Goal: Information Seeking & Learning: Check status

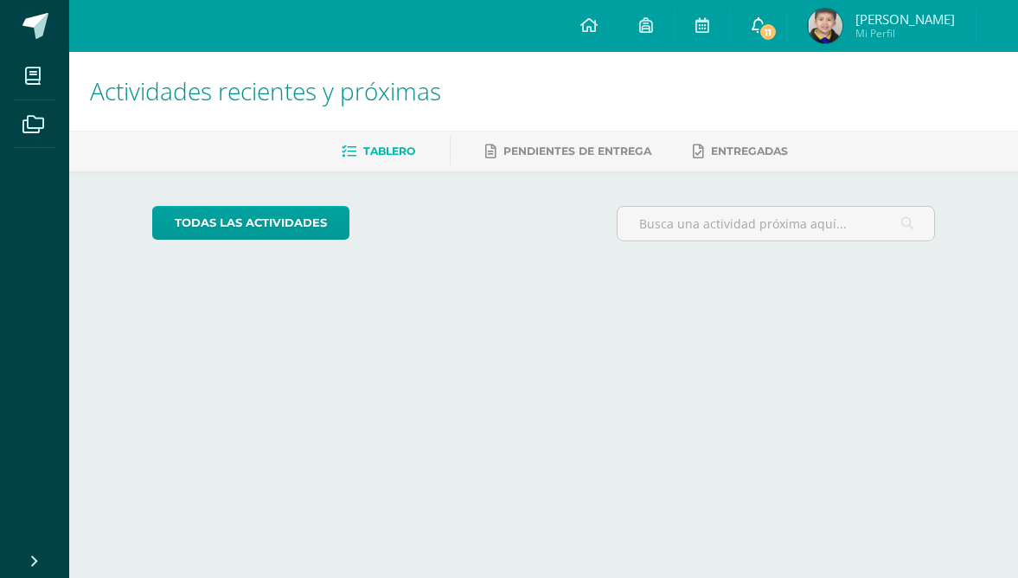
click at [766, 39] on span "11" at bounding box center [768, 31] width 19 height 19
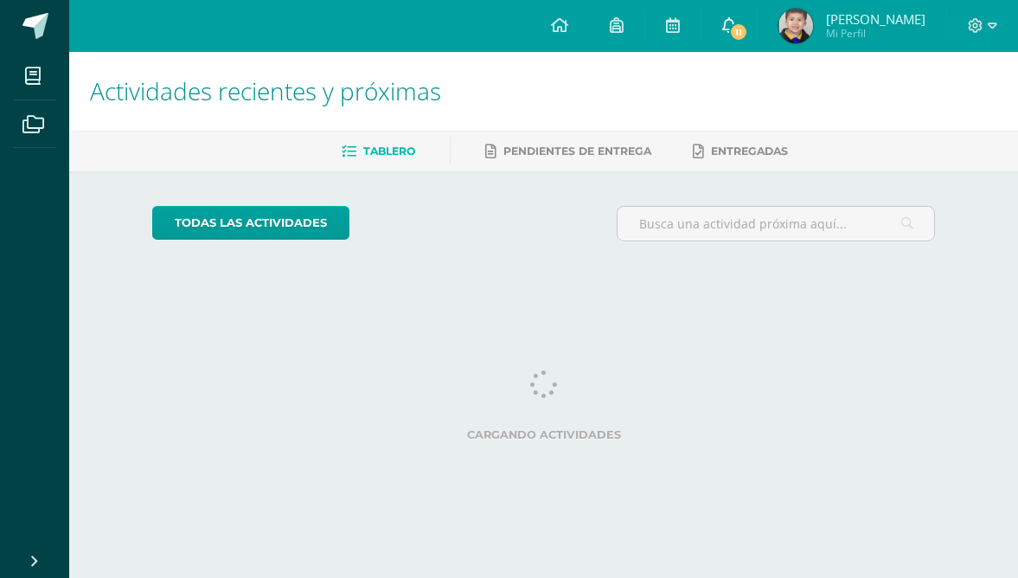
click at [760, 23] on link "Matías Alejandro Mi Perfil" at bounding box center [852, 26] width 189 height 52
click at [737, 26] on span "11" at bounding box center [738, 31] width 19 height 19
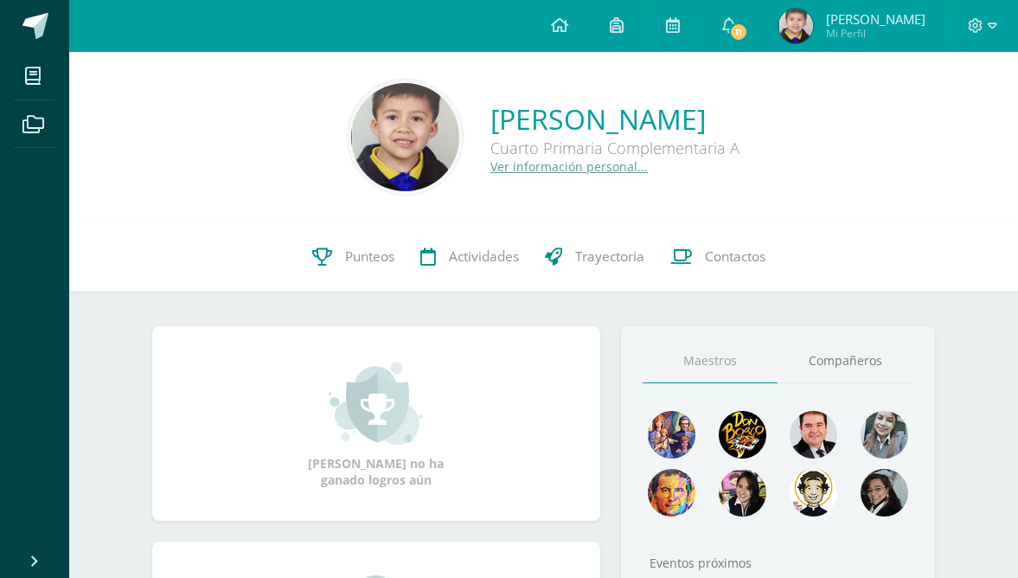
click at [737, 26] on span "11" at bounding box center [738, 31] width 19 height 19
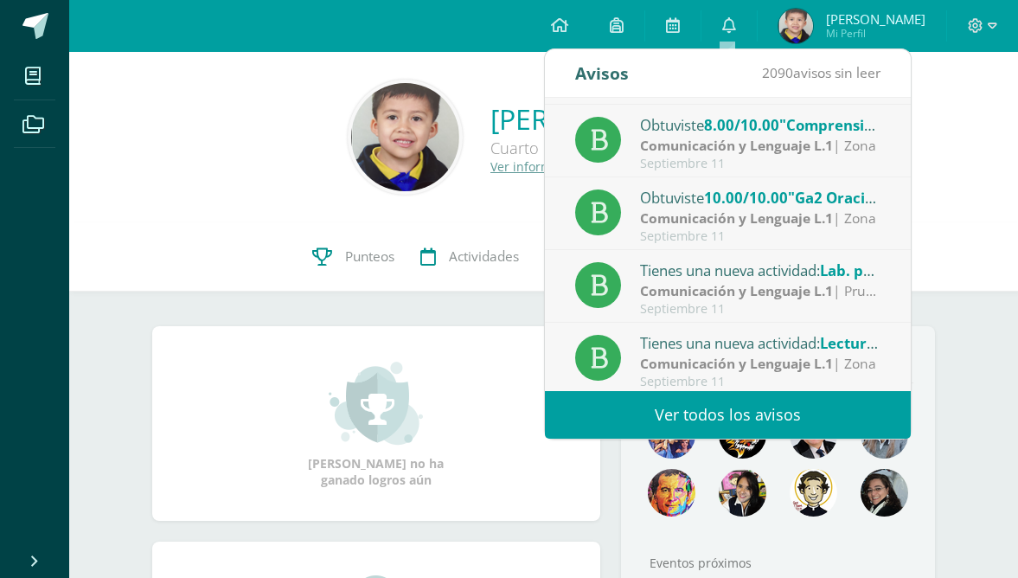
scroll to position [215, 0]
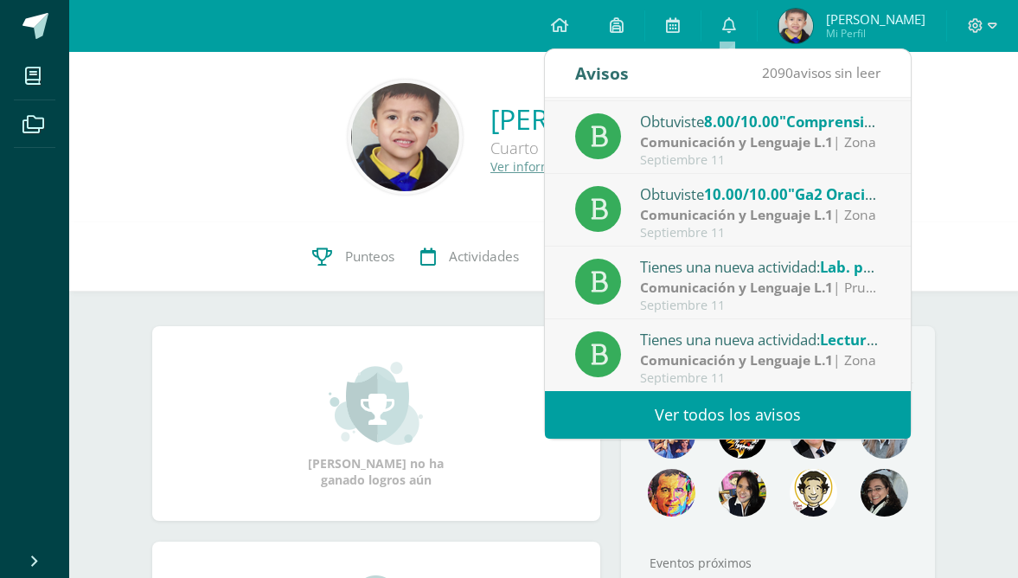
click at [788, 21] on img at bounding box center [796, 26] width 35 height 35
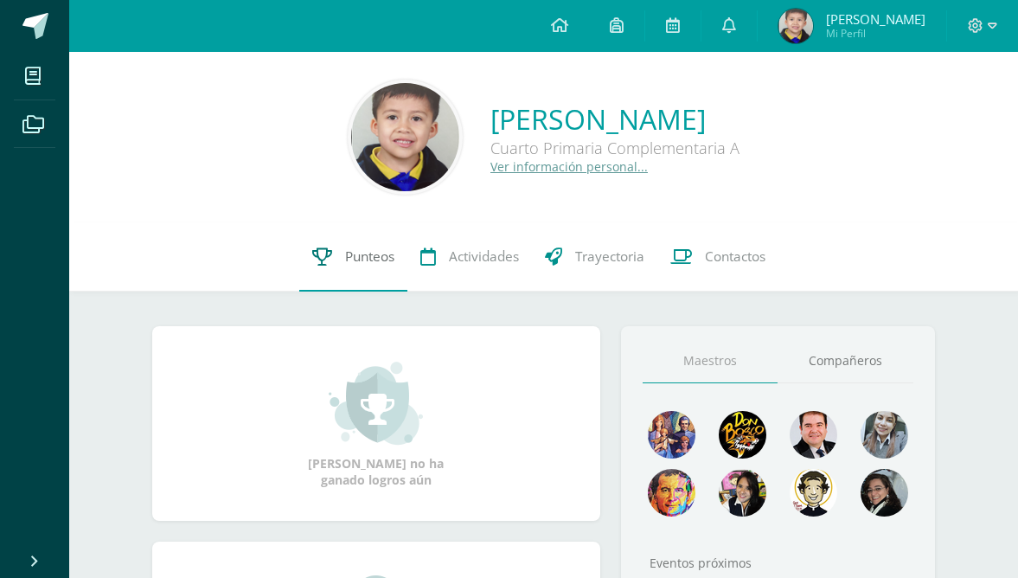
click at [373, 262] on span "Punteos" at bounding box center [369, 256] width 49 height 18
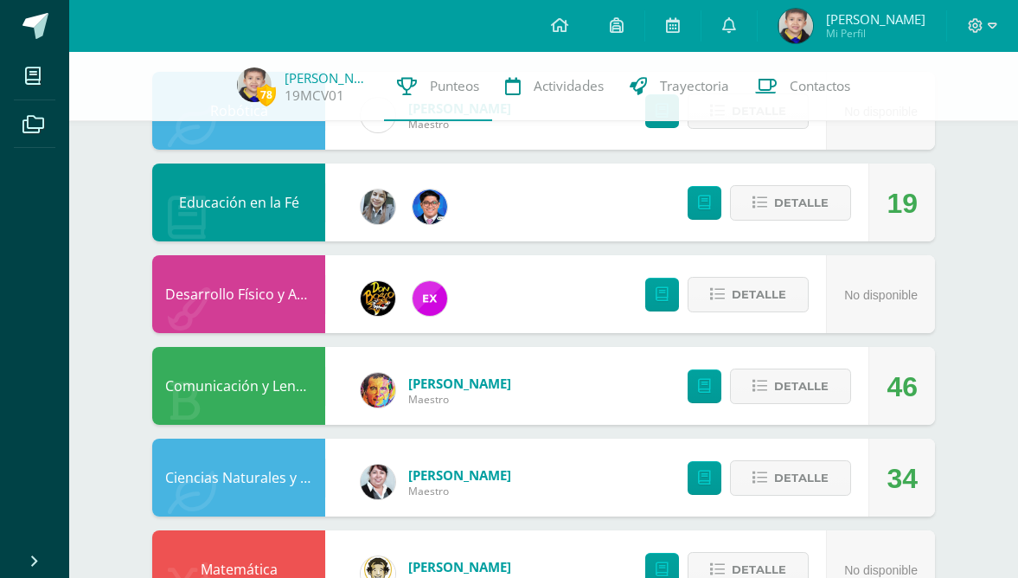
scroll to position [199, 0]
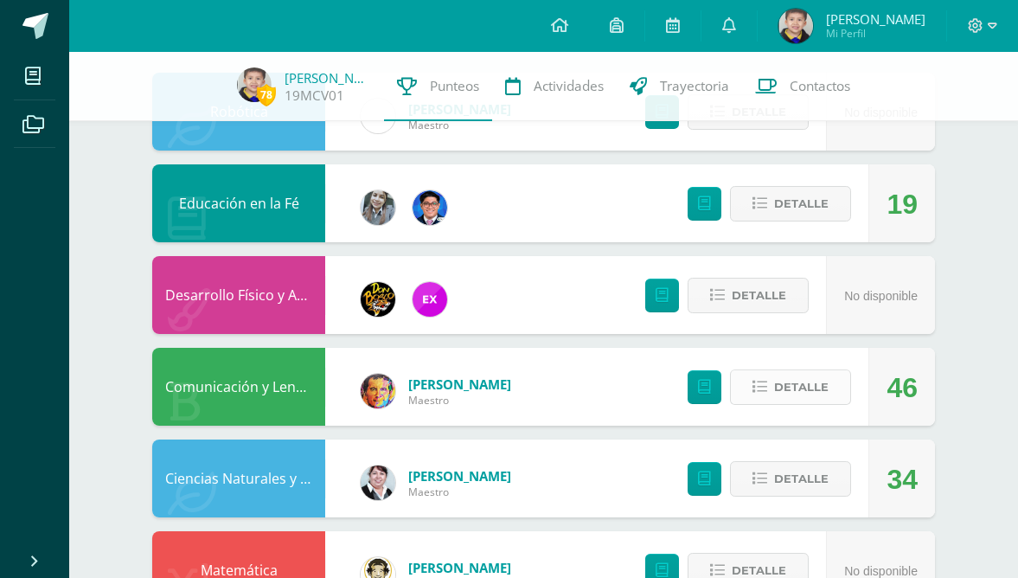
click at [833, 387] on button "Detalle" at bounding box center [790, 386] width 121 height 35
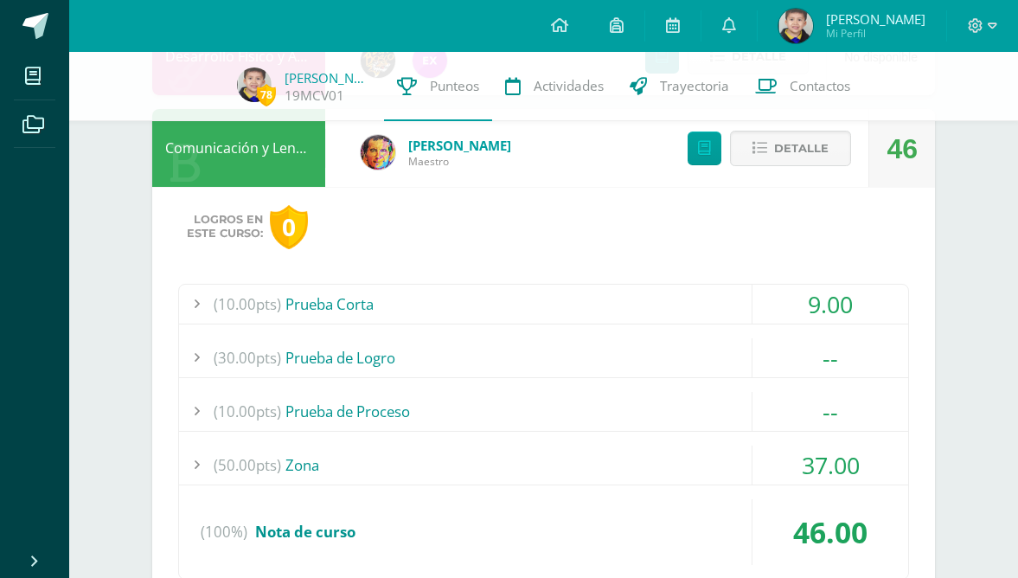
scroll to position [439, 0]
click at [825, 465] on span "37.00" at bounding box center [831, 464] width 58 height 32
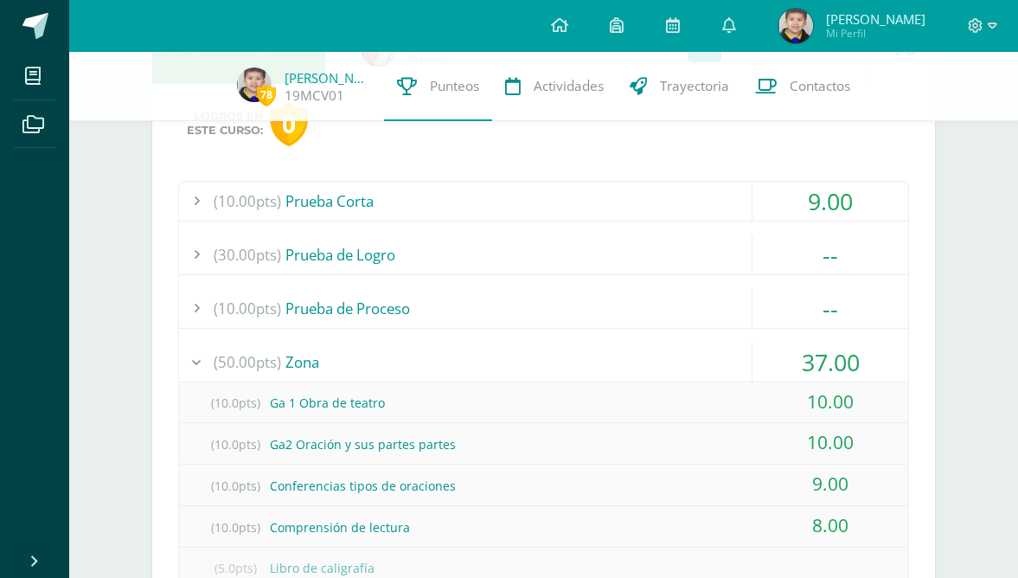
scroll to position [540, 0]
click at [850, 195] on span "9.00" at bounding box center [830, 202] width 45 height 32
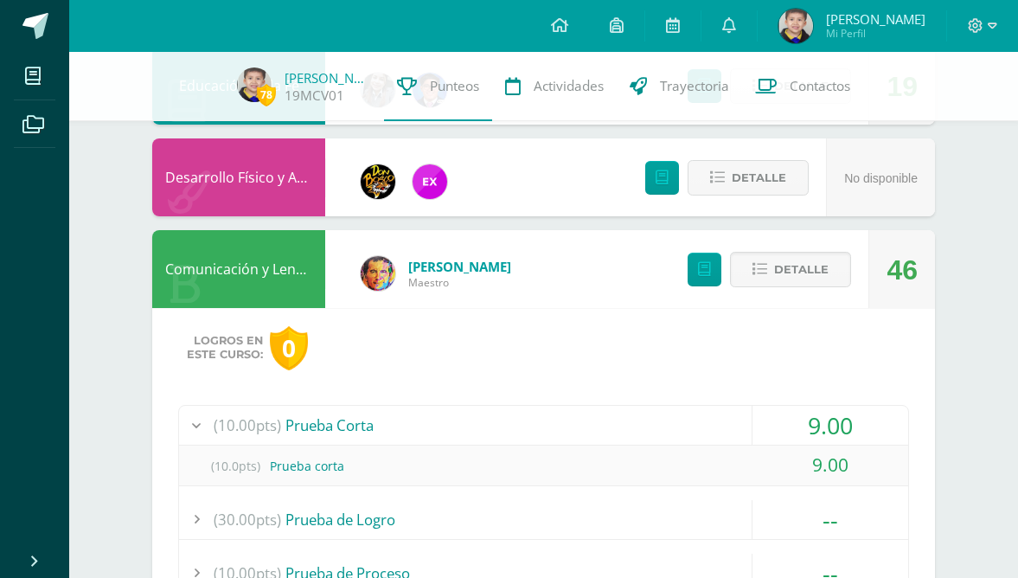
scroll to position [310, 0]
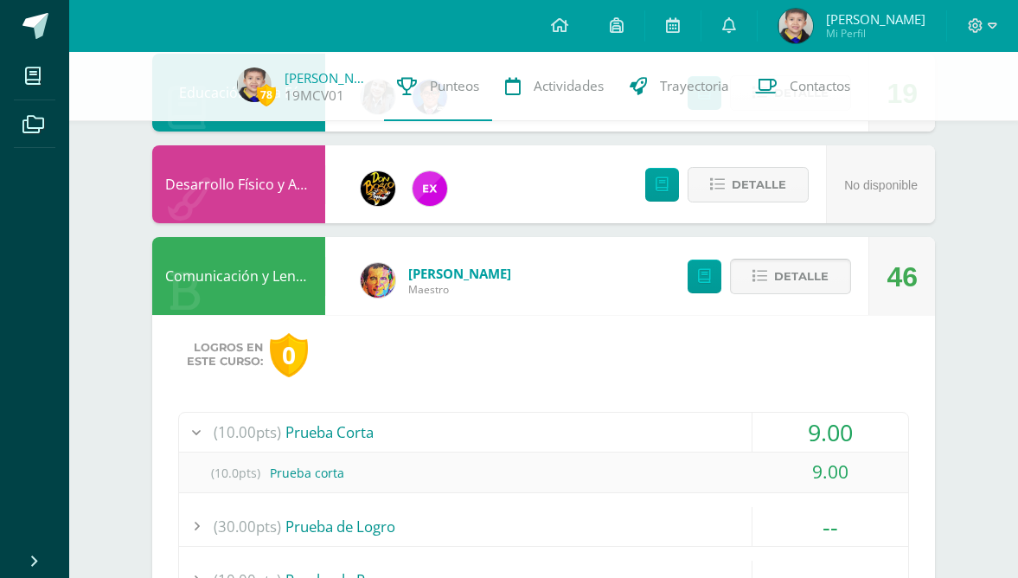
click at [817, 285] on span "Detalle" at bounding box center [801, 276] width 55 height 32
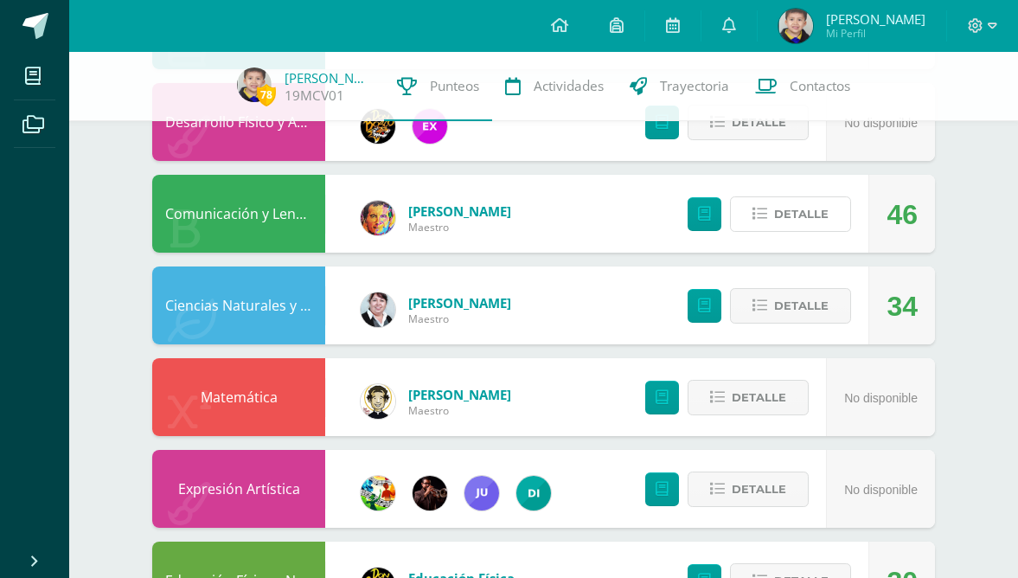
scroll to position [373, 0]
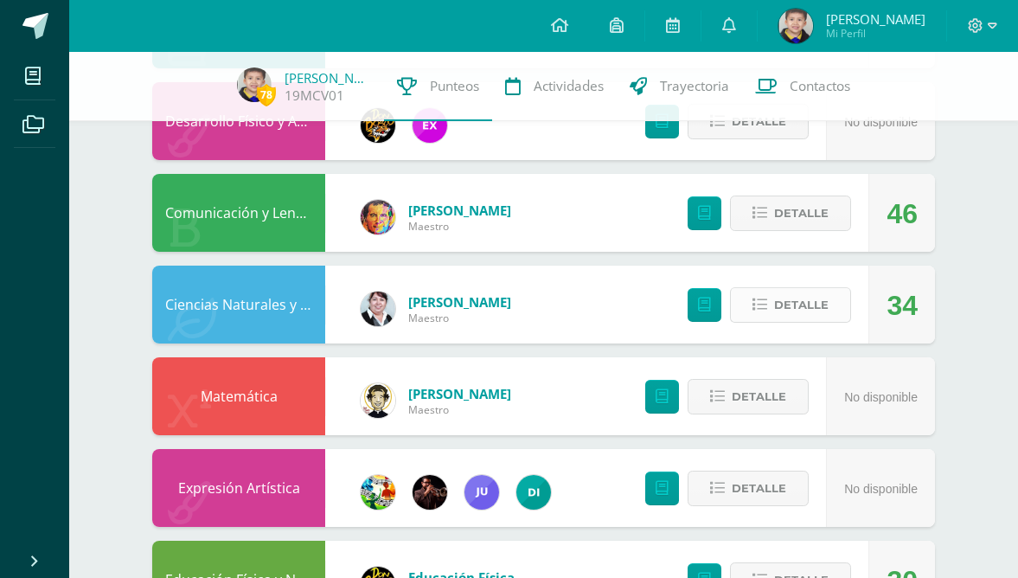
click at [829, 299] on span "Detalle" at bounding box center [801, 305] width 55 height 32
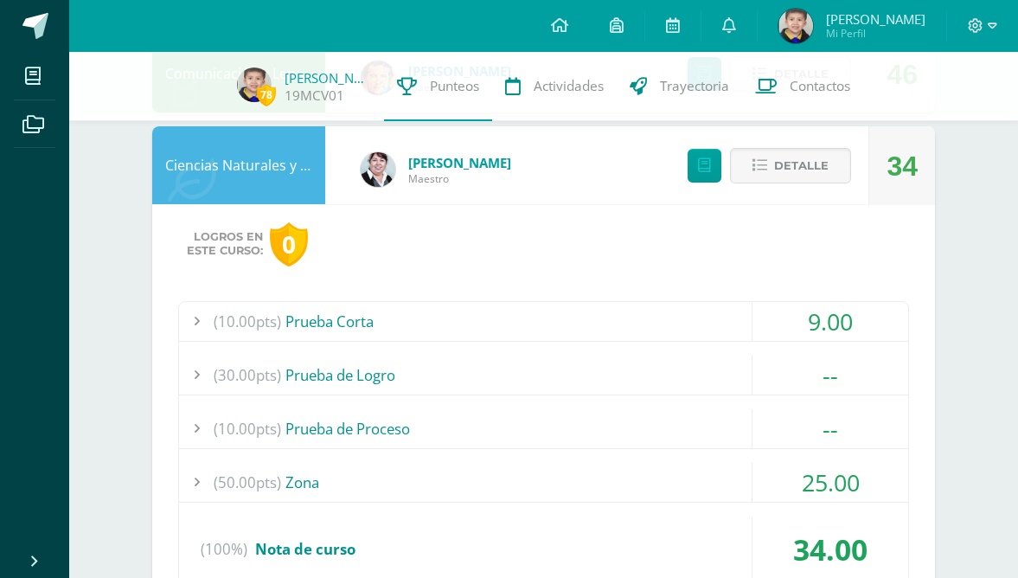
scroll to position [523, 0]
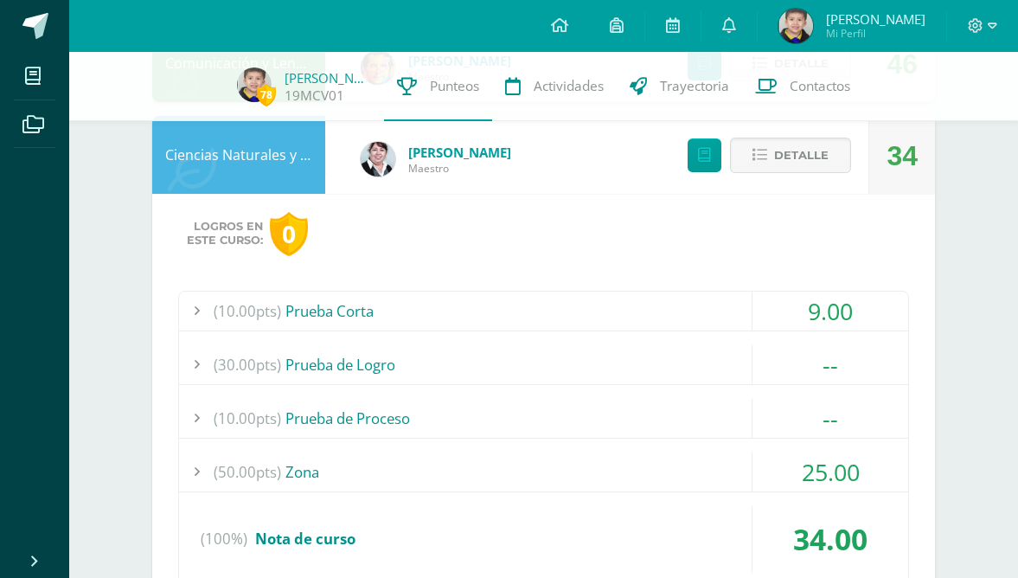
click at [832, 472] on span "25.00" at bounding box center [831, 472] width 58 height 32
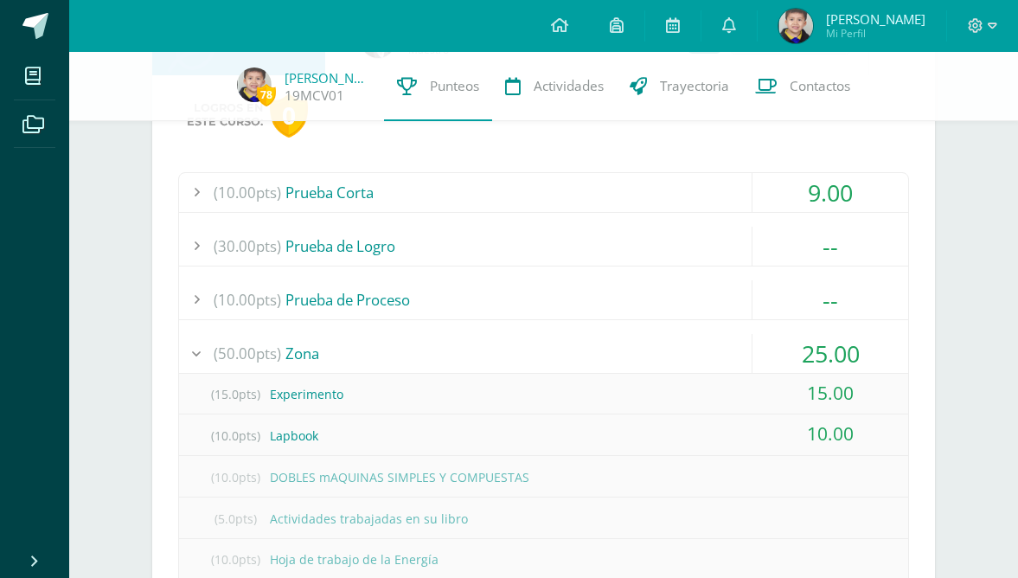
scroll to position [619, 0]
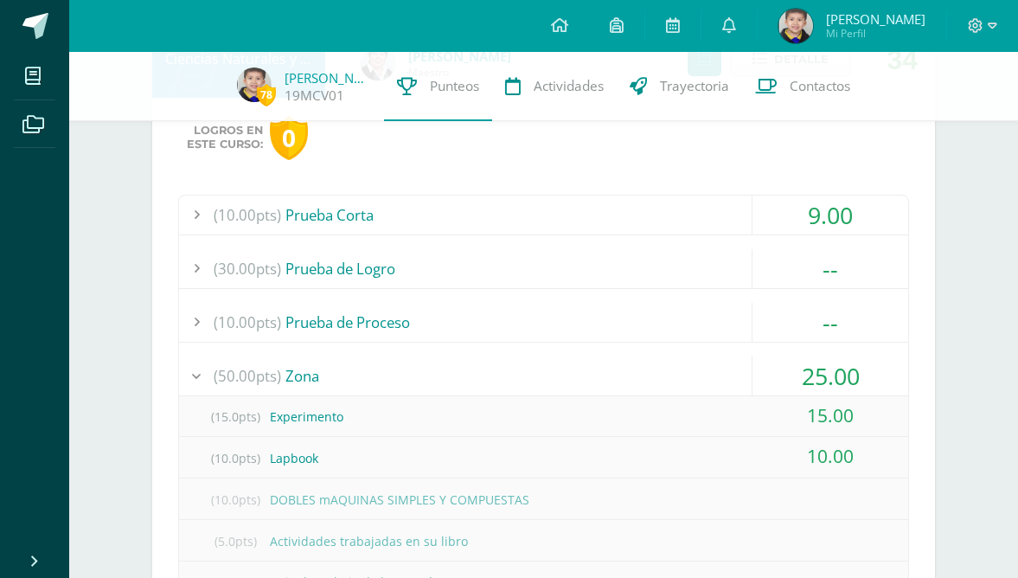
click at [838, 213] on span "9.00" at bounding box center [830, 215] width 45 height 32
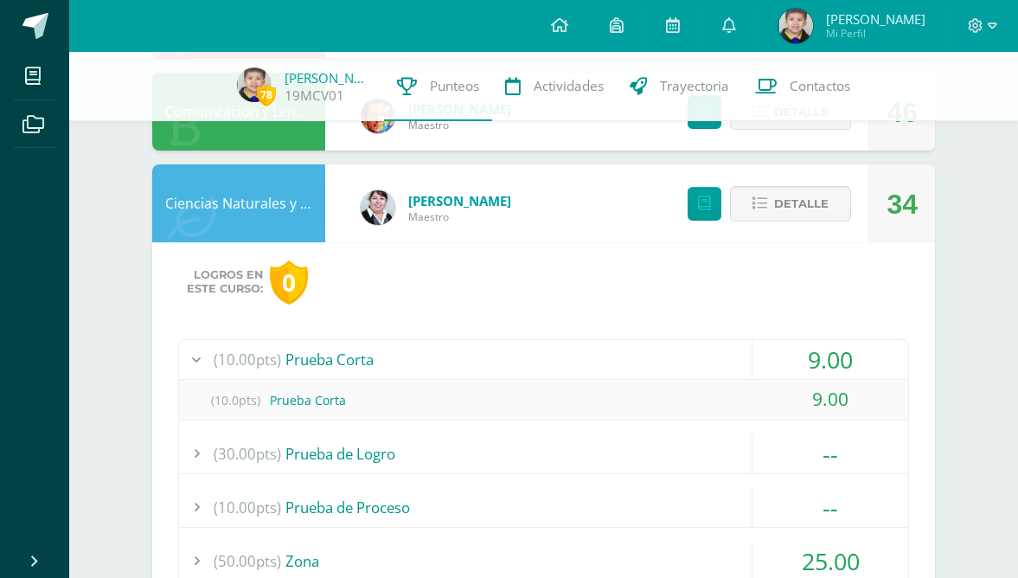
scroll to position [453, 0]
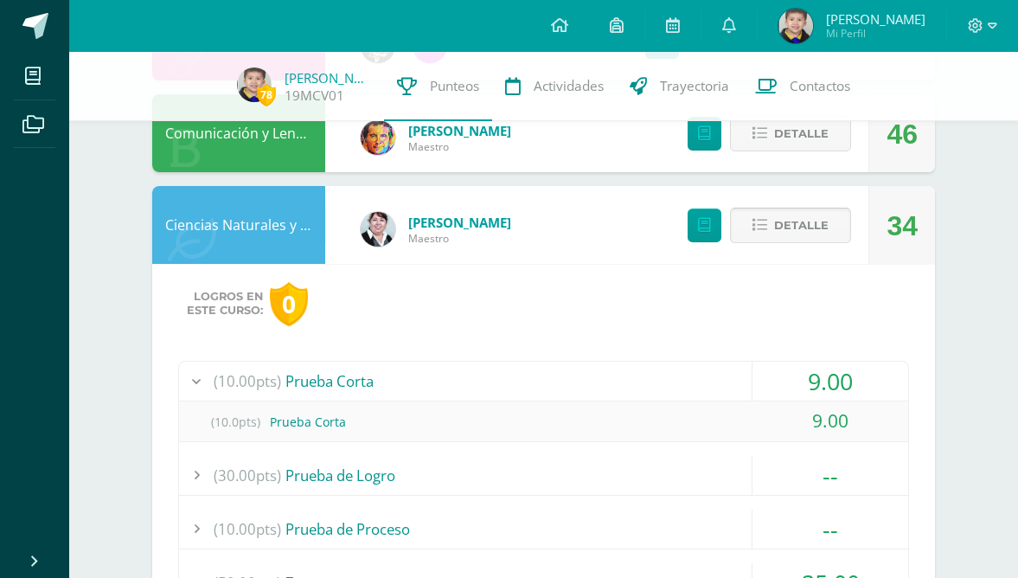
click at [798, 239] on span "Detalle" at bounding box center [801, 225] width 55 height 32
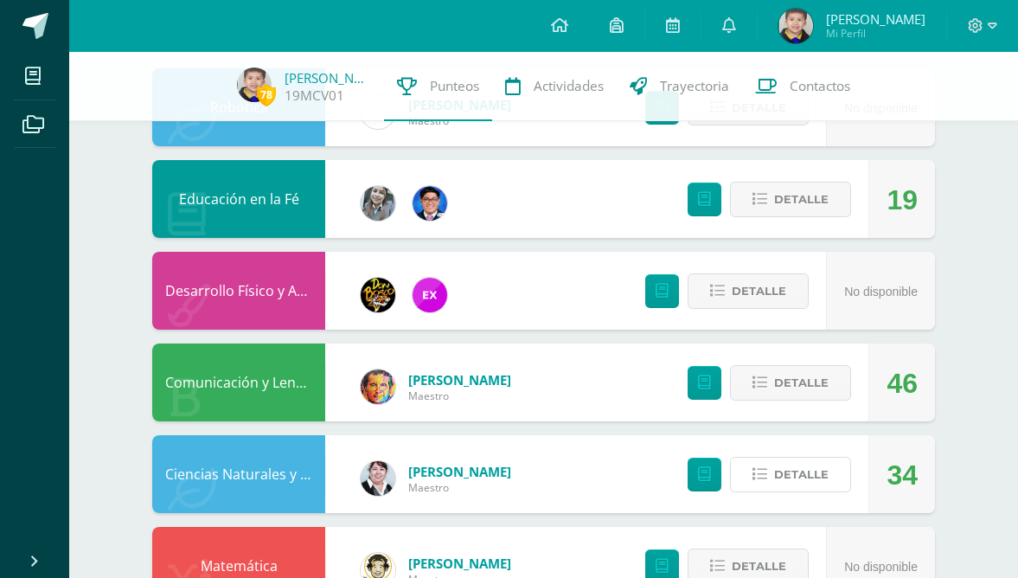
scroll to position [198, 0]
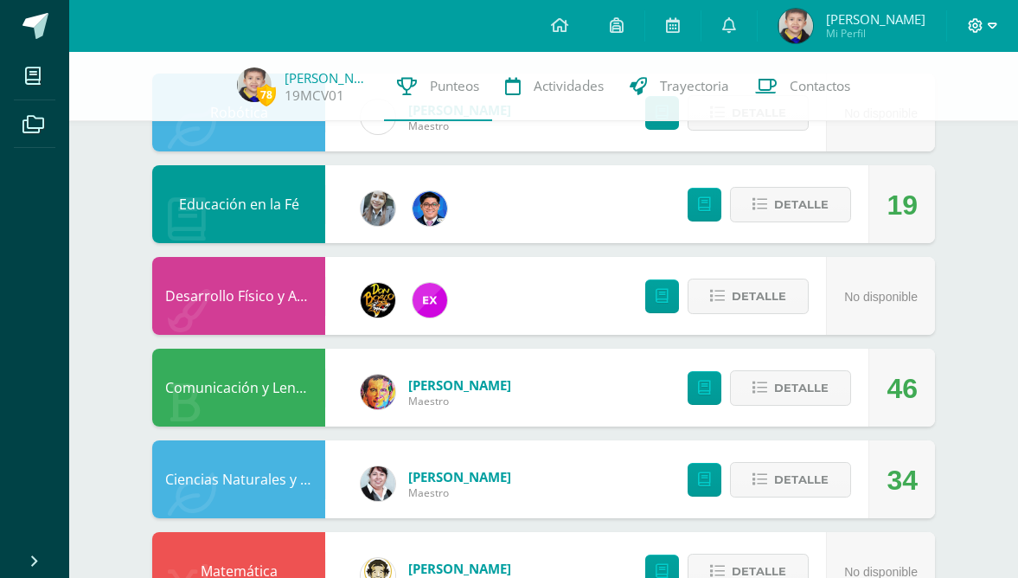
click at [988, 29] on icon at bounding box center [993, 26] width 10 height 16
click at [930, 121] on span "Cerrar sesión" at bounding box center [939, 118] width 78 height 16
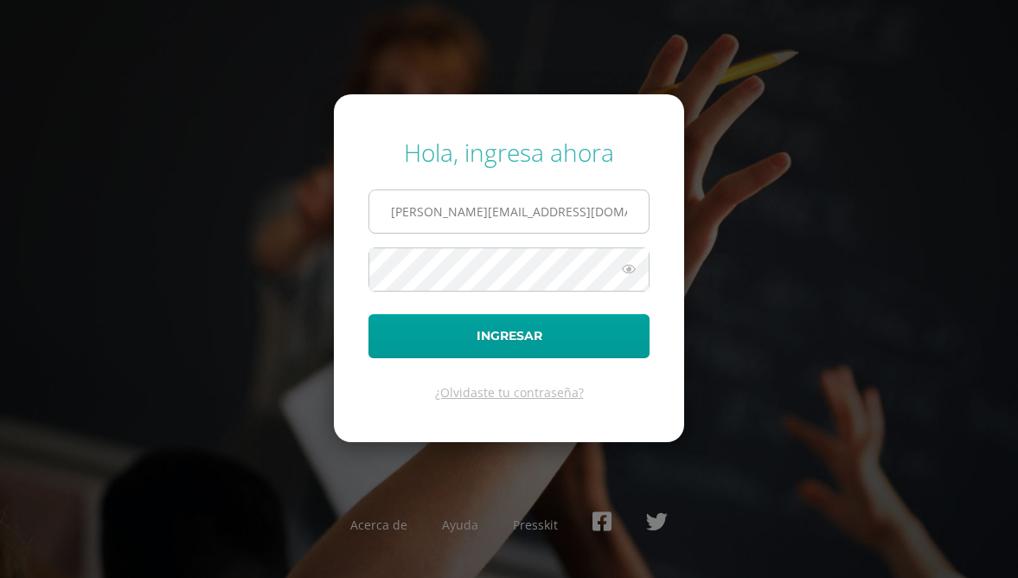
click at [564, 204] on input "m.cristales.1.cdb@gmail.com" at bounding box center [508, 211] width 279 height 42
type input "a.cristales.kbdb@gmail.com"
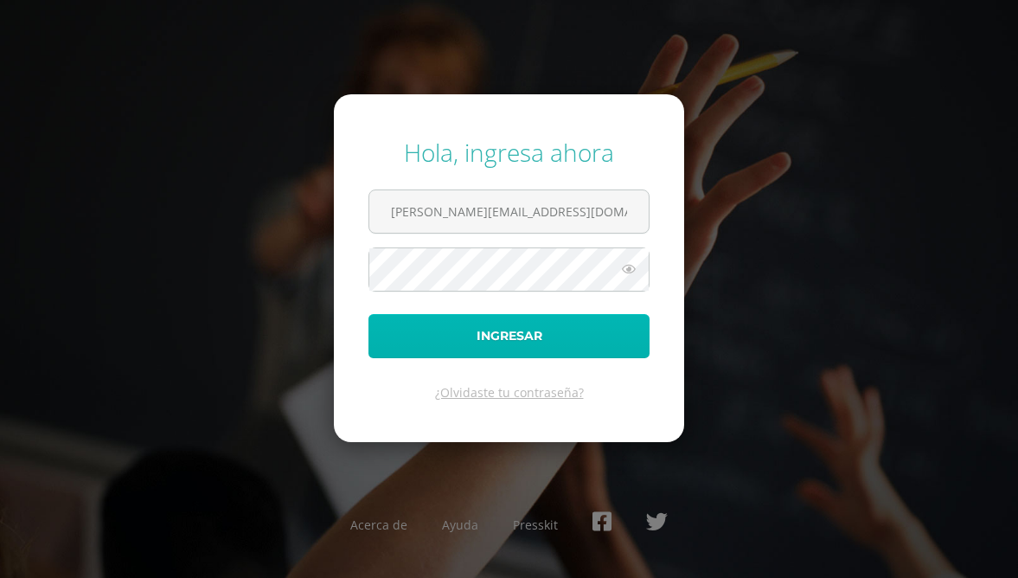
click at [549, 340] on button "Ingresar" at bounding box center [509, 336] width 281 height 44
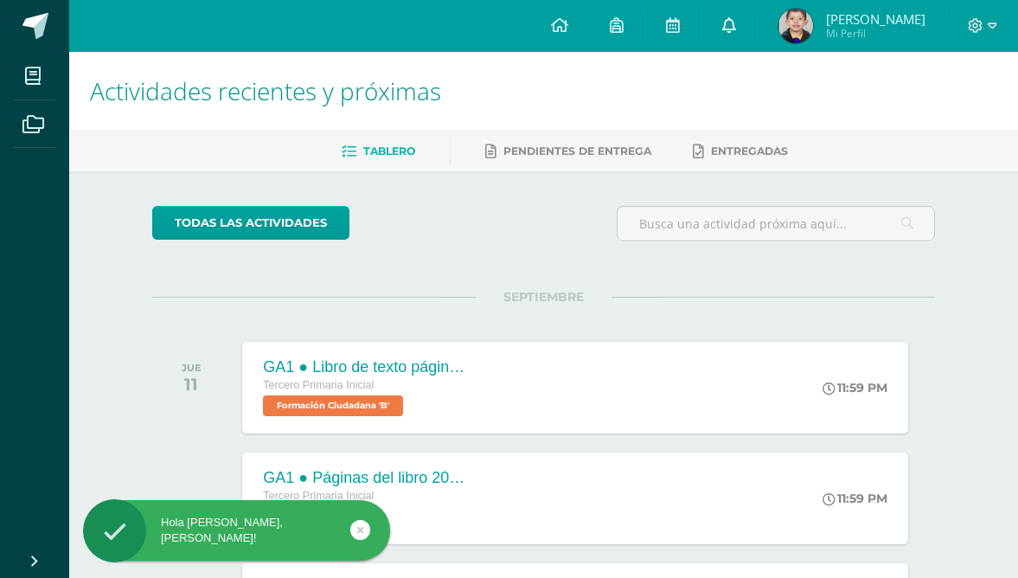
click at [733, 22] on link at bounding box center [729, 26] width 55 height 52
click at [795, 25] on img at bounding box center [796, 26] width 35 height 35
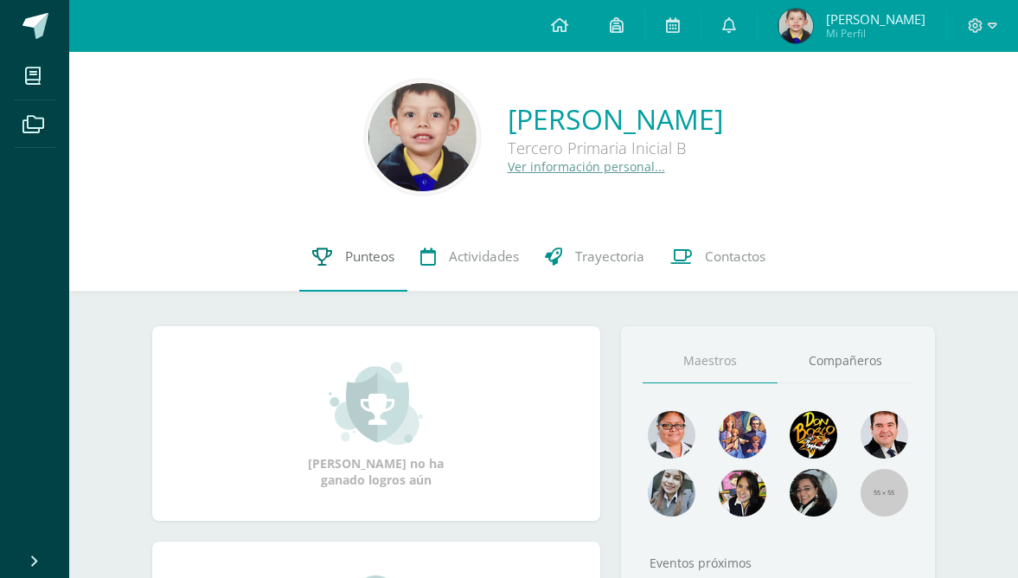
click at [383, 247] on link "Punteos" at bounding box center [353, 256] width 108 height 69
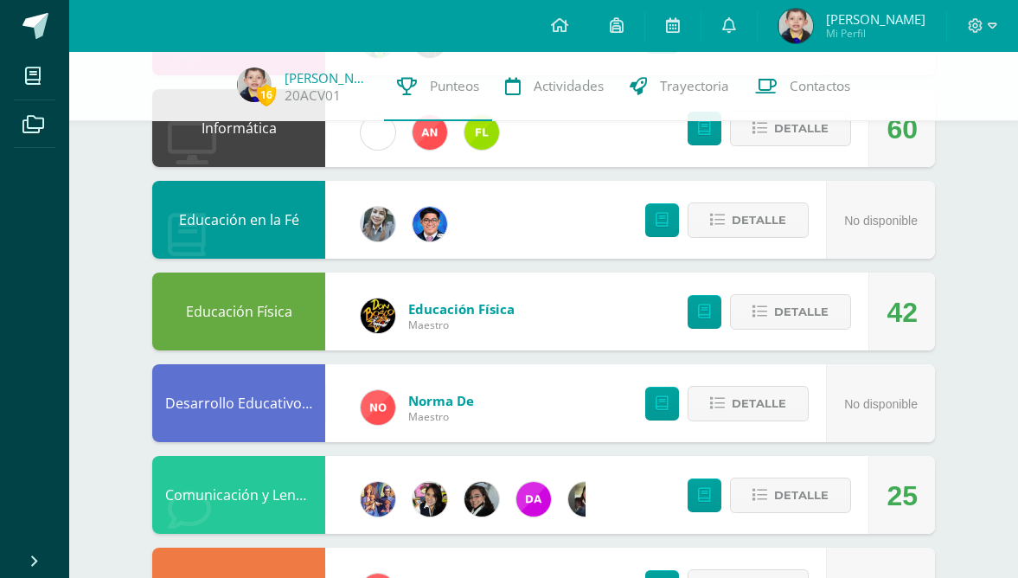
scroll to position [735, 0]
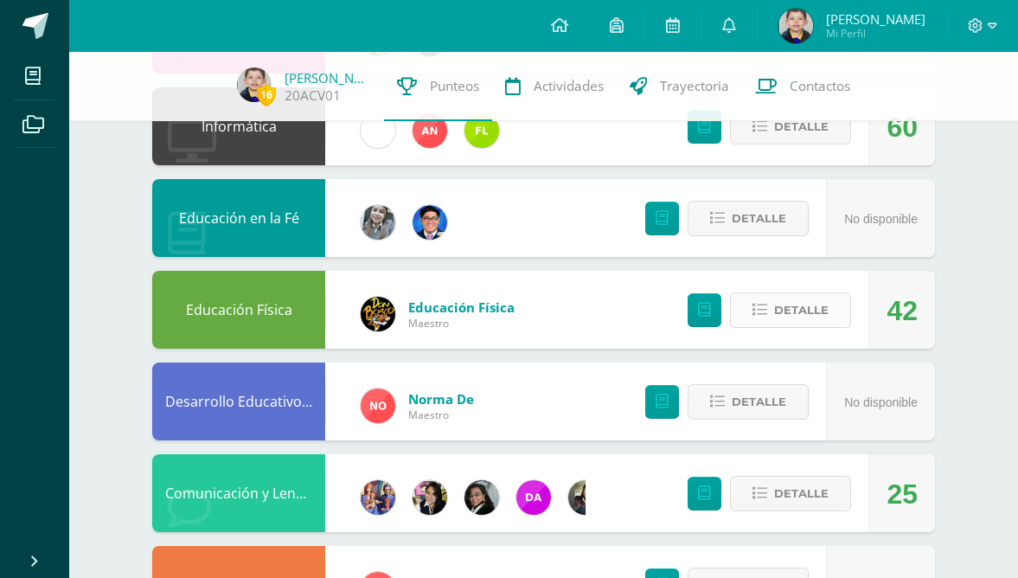
click at [800, 311] on span "Detalle" at bounding box center [801, 310] width 55 height 32
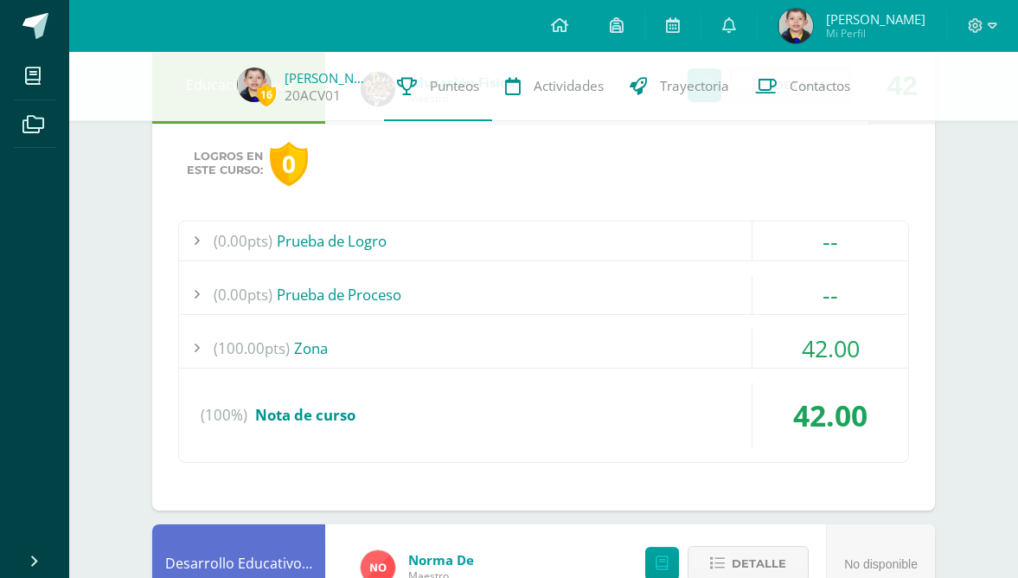
scroll to position [972, 0]
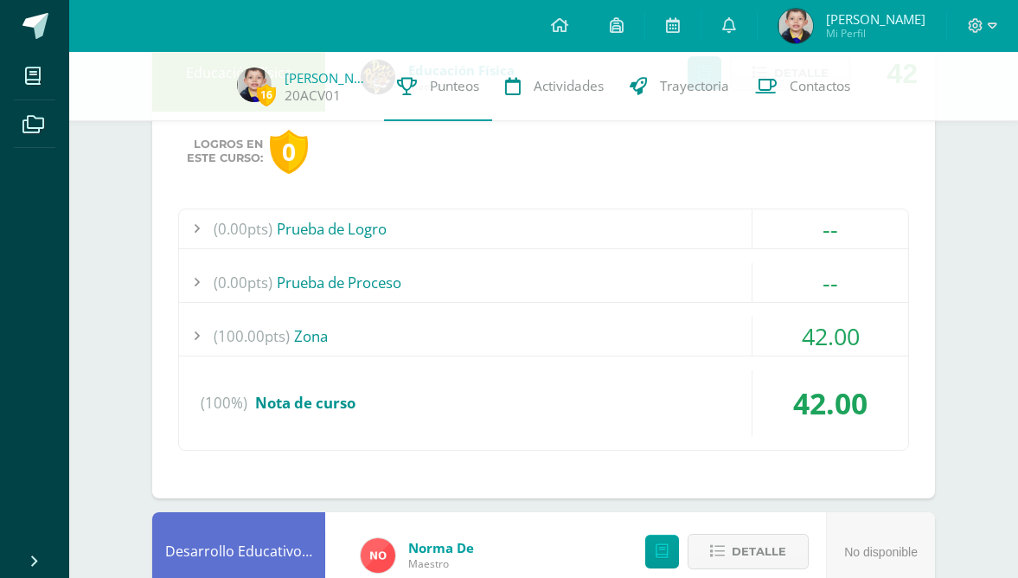
click at [850, 356] on div "(100.00pts) Zona 42.00" at bounding box center [543, 337] width 729 height 40
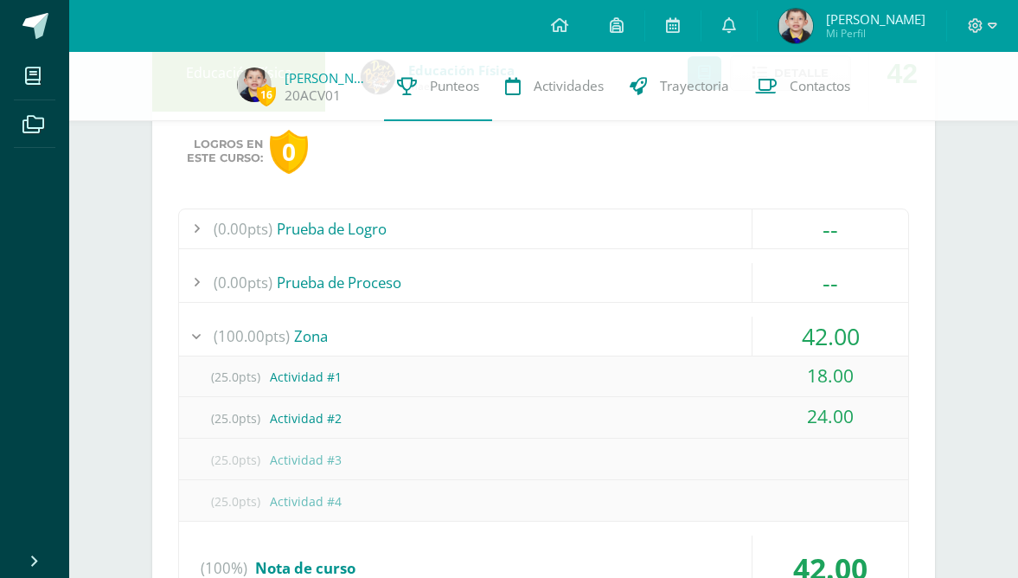
scroll to position [1009, 0]
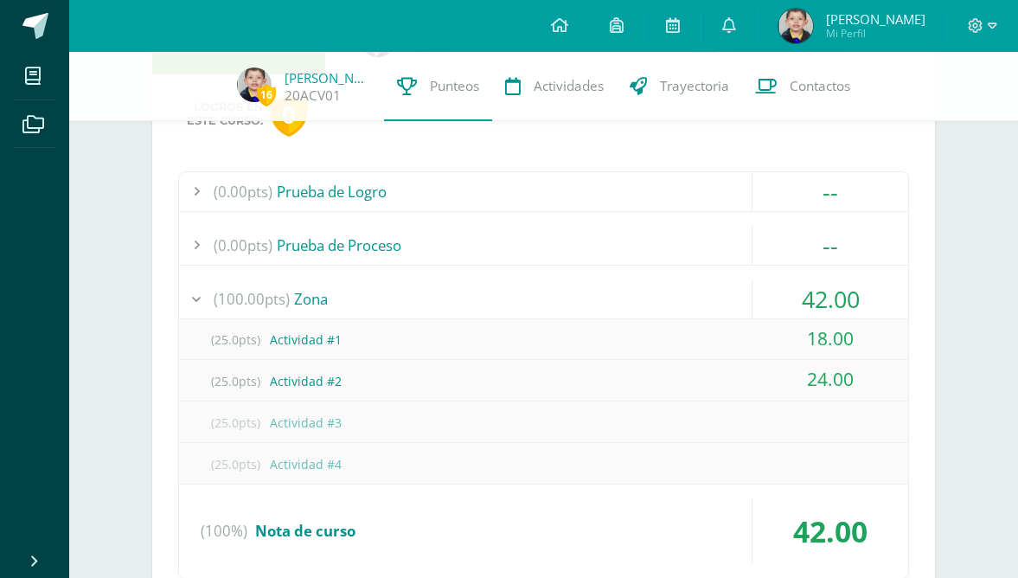
click at [836, 303] on span "42.00" at bounding box center [831, 299] width 58 height 32
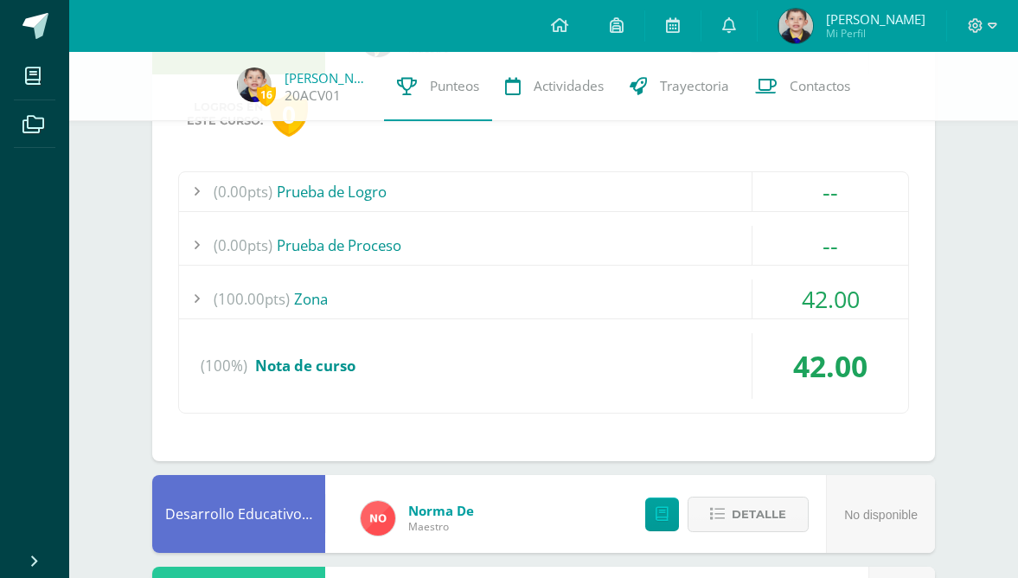
click at [836, 303] on span "42.00" at bounding box center [831, 299] width 58 height 32
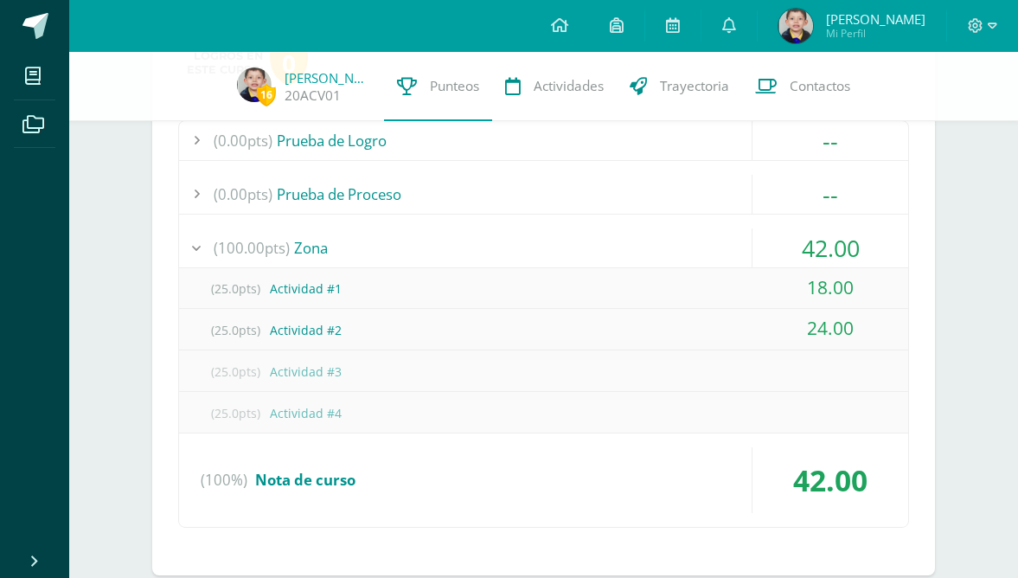
scroll to position [1056, 0]
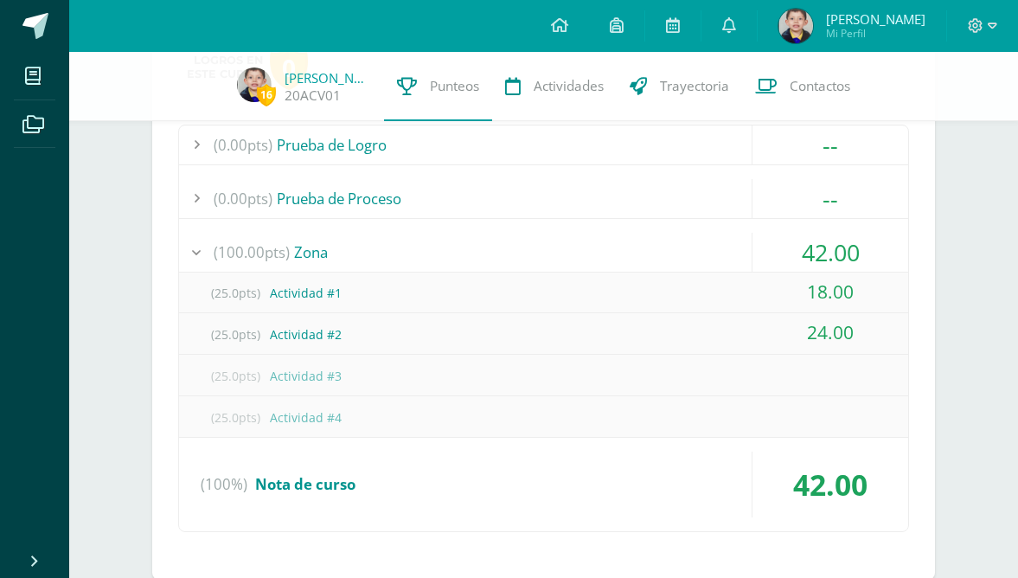
click at [835, 255] on span "42.00" at bounding box center [831, 252] width 58 height 32
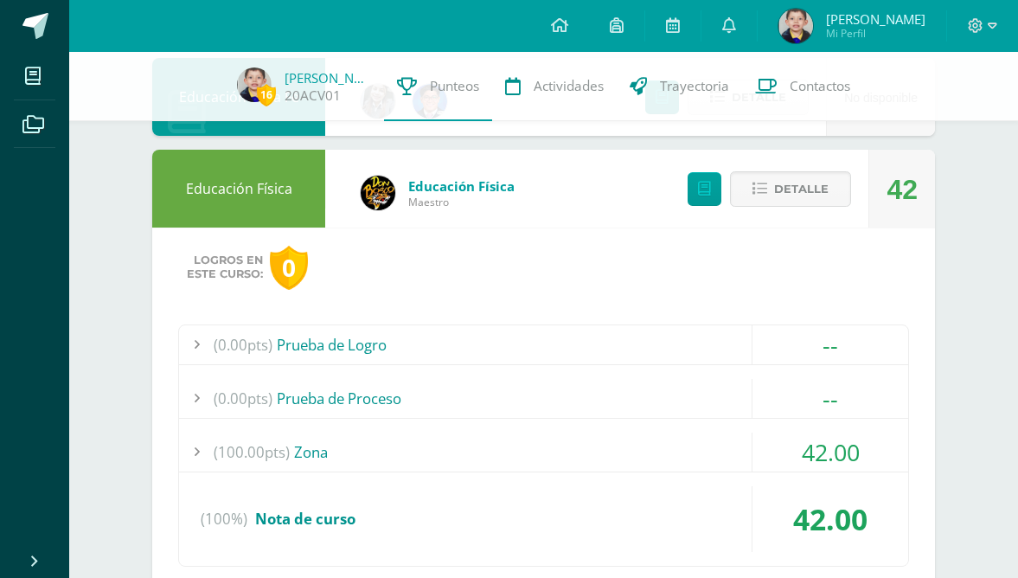
scroll to position [863, 0]
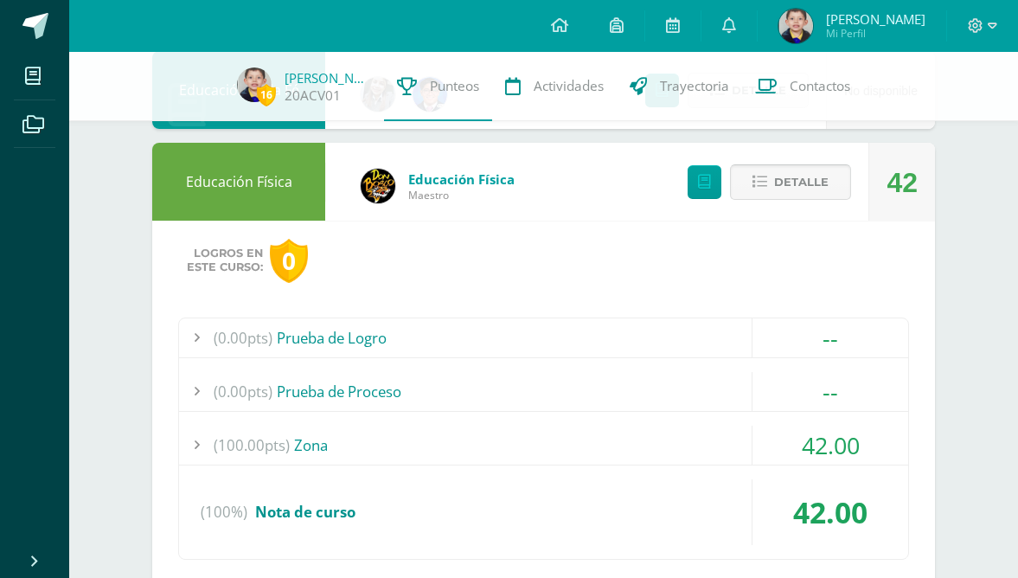
click at [821, 192] on span "Detalle" at bounding box center [801, 182] width 55 height 32
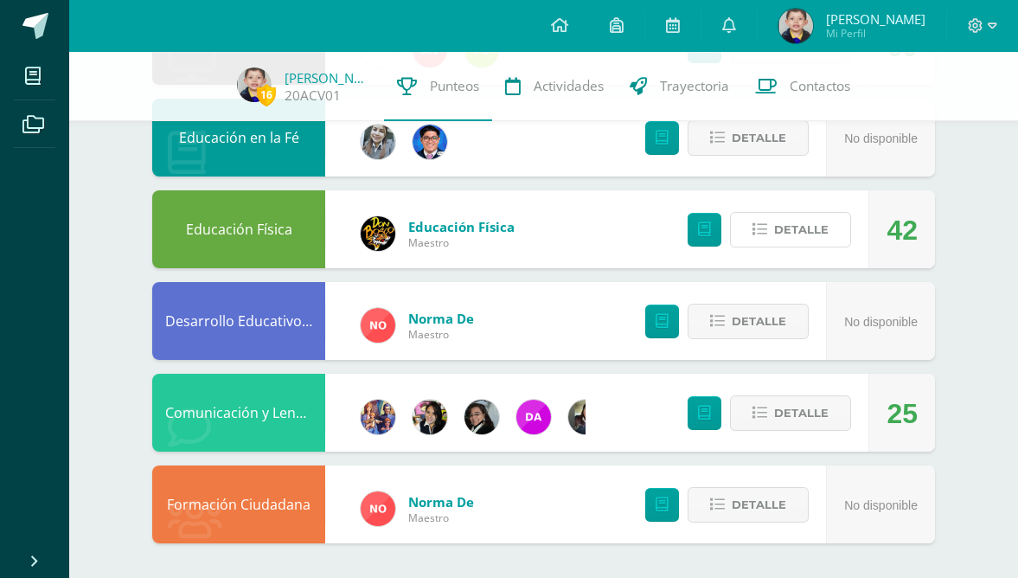
scroll to position [777, 0]
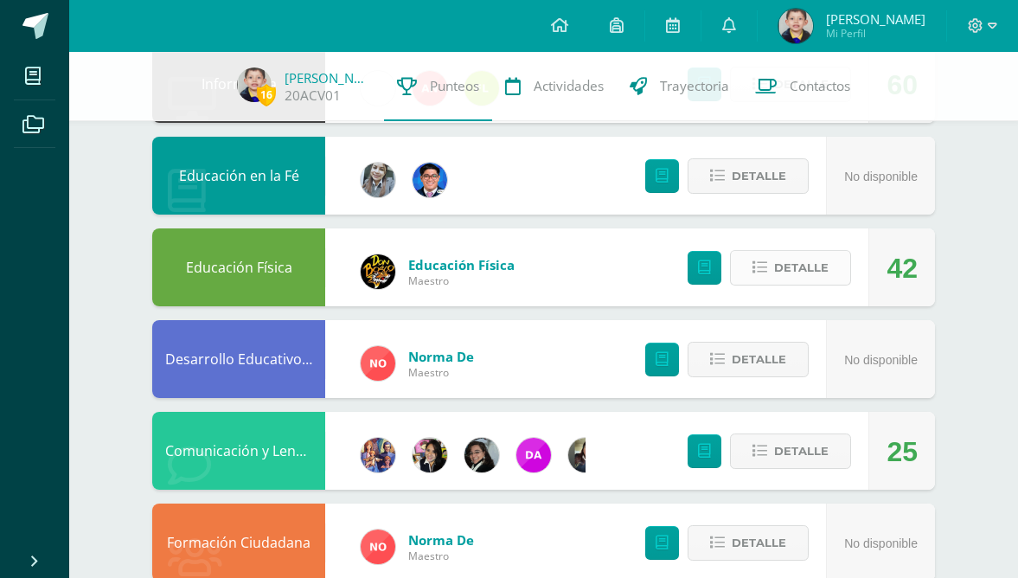
click at [817, 266] on span "Detalle" at bounding box center [801, 268] width 55 height 32
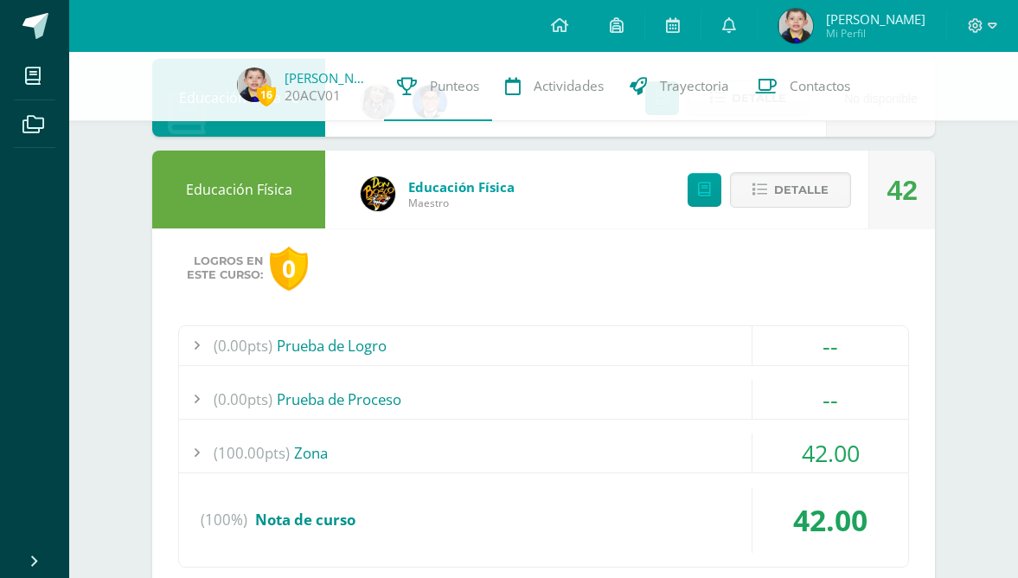
scroll to position [860, 0]
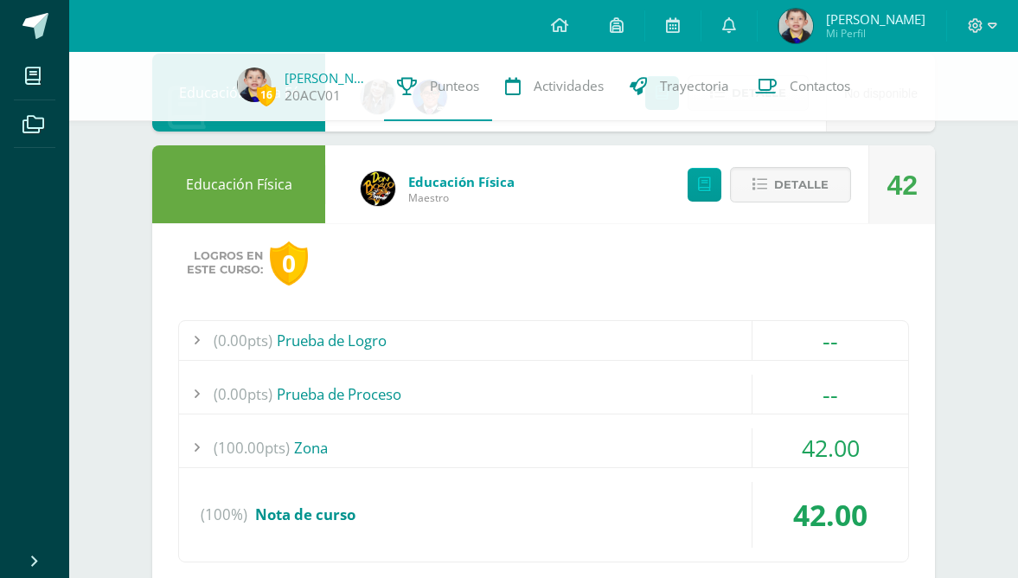
click at [838, 435] on span "42.00" at bounding box center [831, 448] width 58 height 32
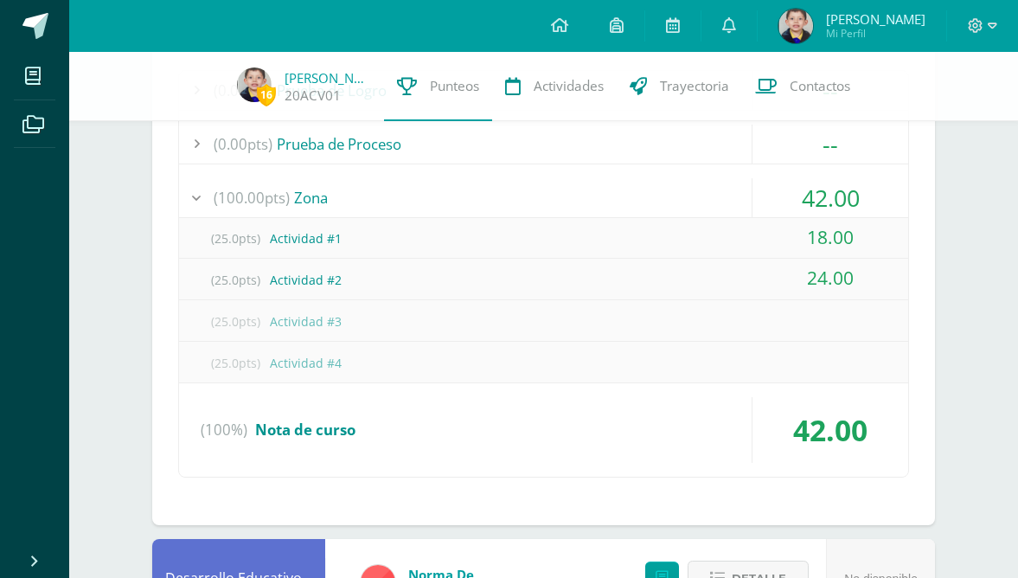
scroll to position [1119, 0]
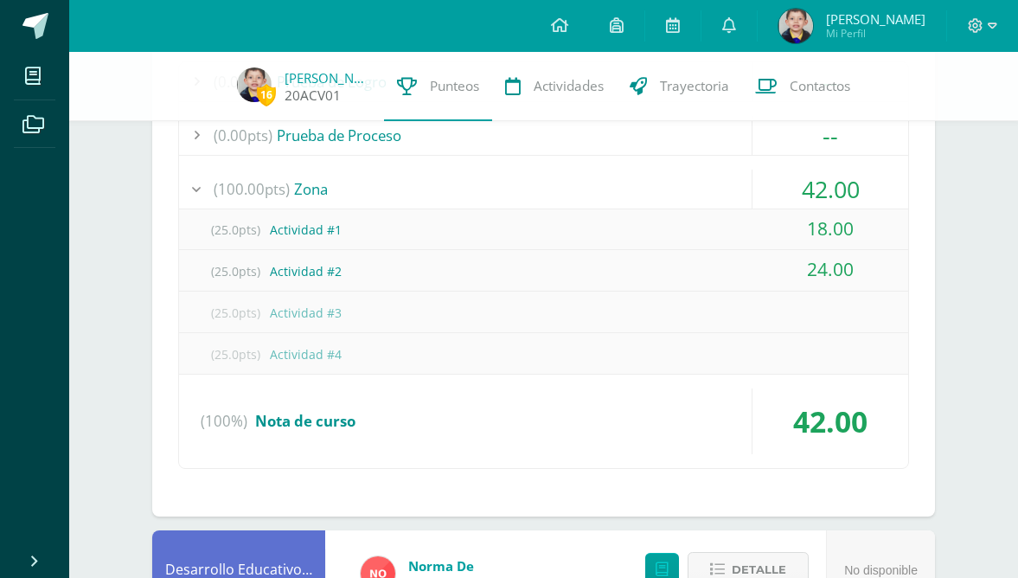
click at [260, 95] on span "16" at bounding box center [266, 95] width 19 height 22
click at [272, 100] on span "16" at bounding box center [266, 95] width 19 height 22
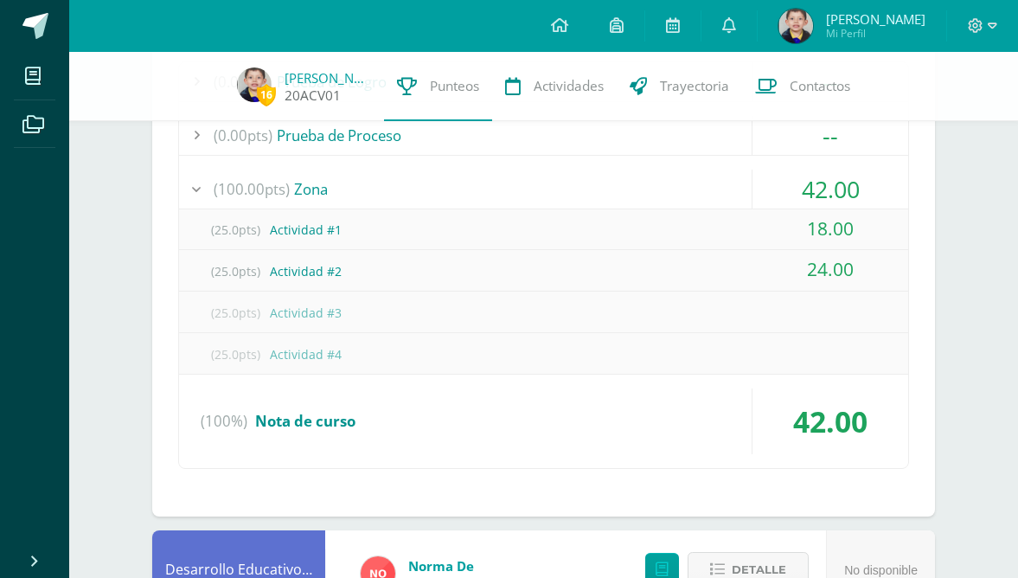
click at [272, 100] on span "16" at bounding box center [266, 95] width 19 height 22
click at [323, 71] on link "[PERSON_NAME]" at bounding box center [328, 77] width 87 height 17
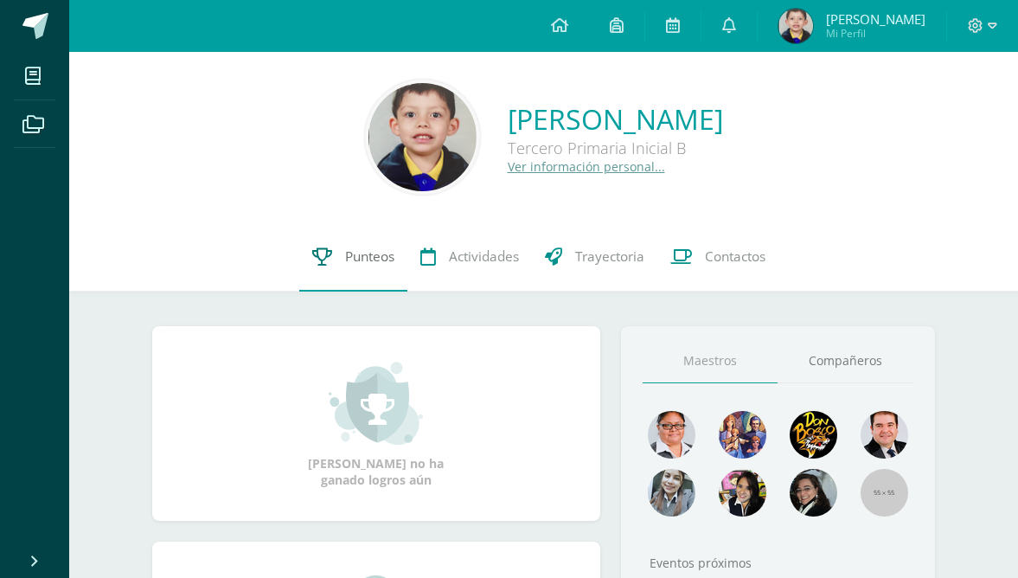
click at [389, 253] on span "Punteos" at bounding box center [369, 256] width 49 height 18
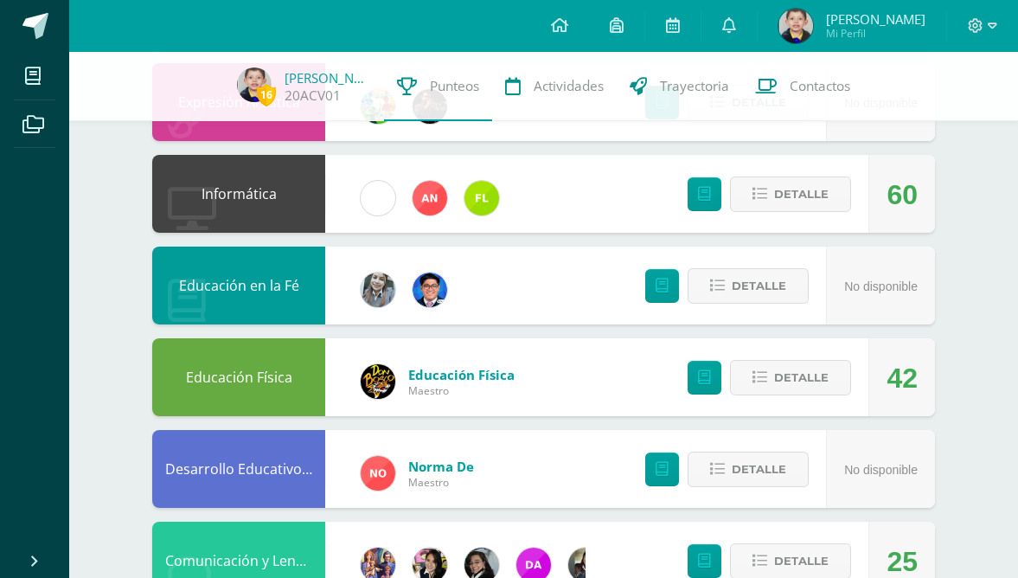
scroll to position [669, 0]
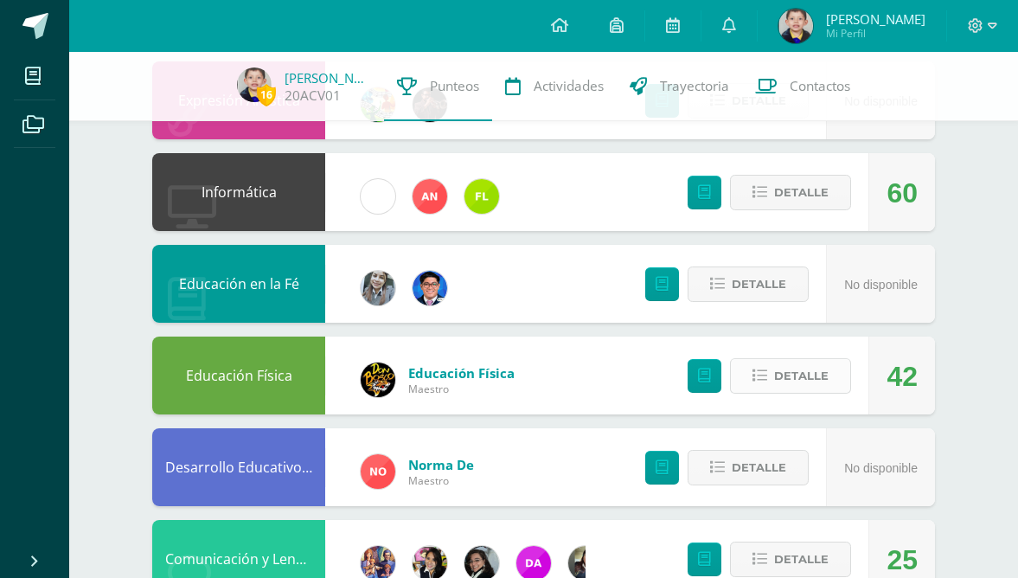
click at [789, 376] on span "Detalle" at bounding box center [801, 376] width 55 height 32
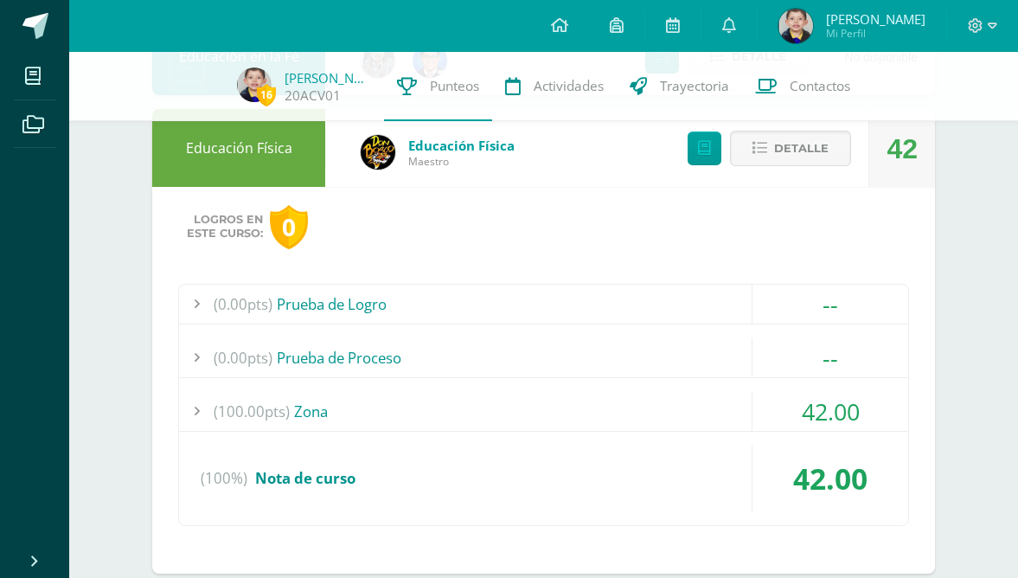
scroll to position [927, 0]
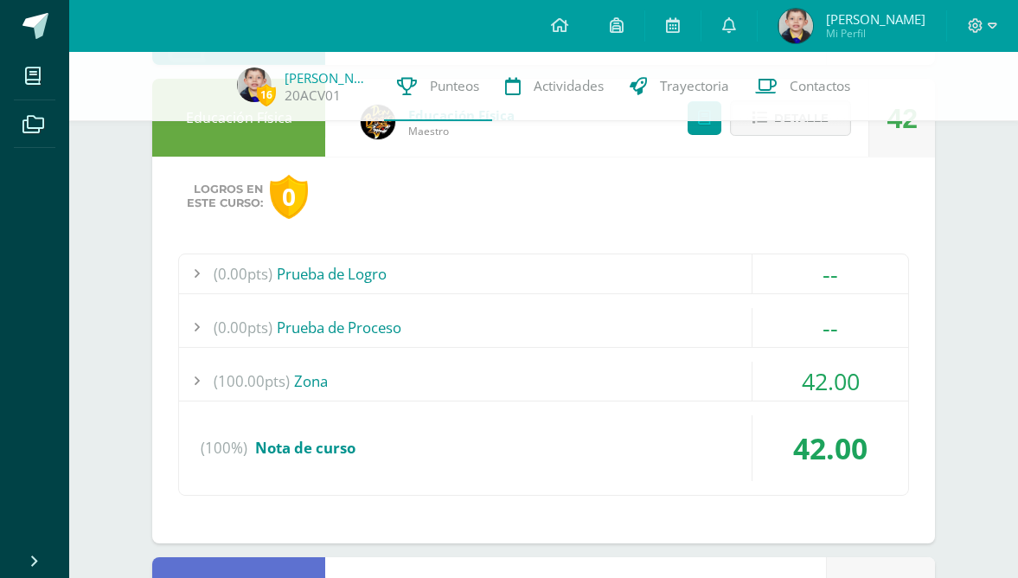
click at [823, 375] on span "42.00" at bounding box center [831, 381] width 58 height 32
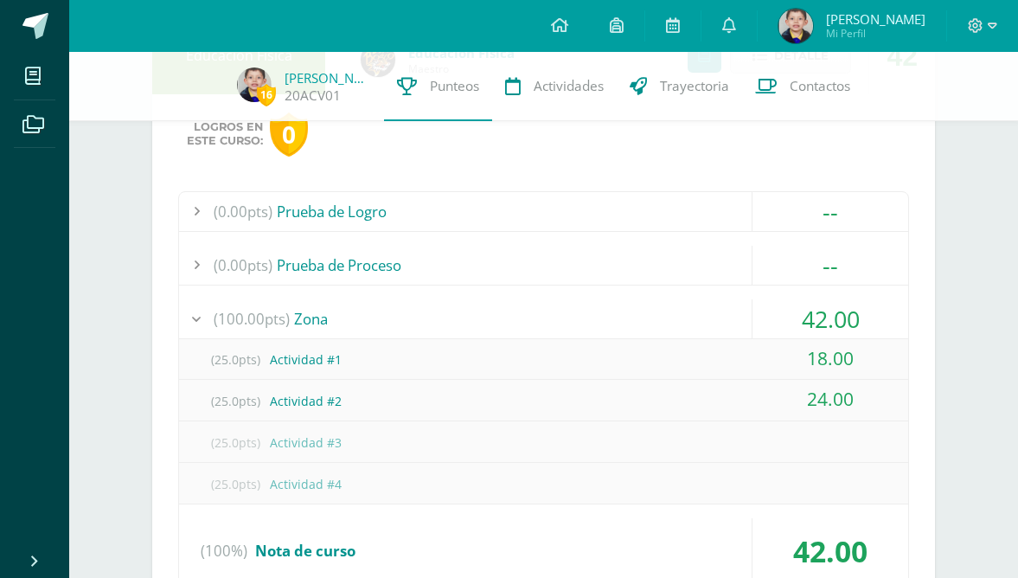
scroll to position [991, 0]
